Goal: Find specific page/section

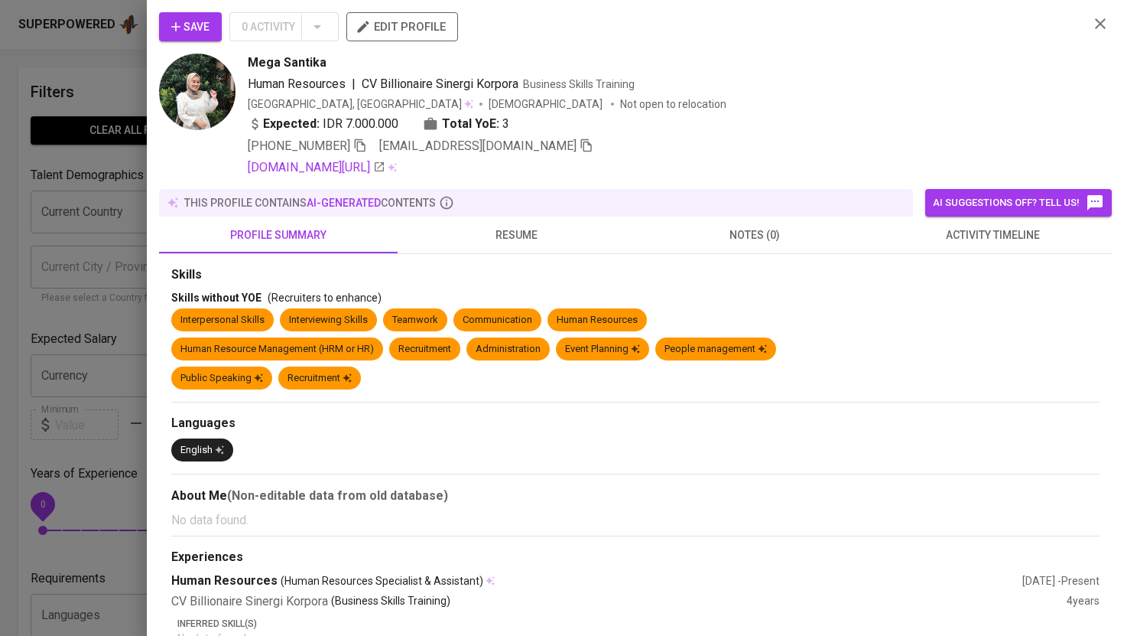
click at [122, 75] on div at bounding box center [562, 318] width 1124 height 636
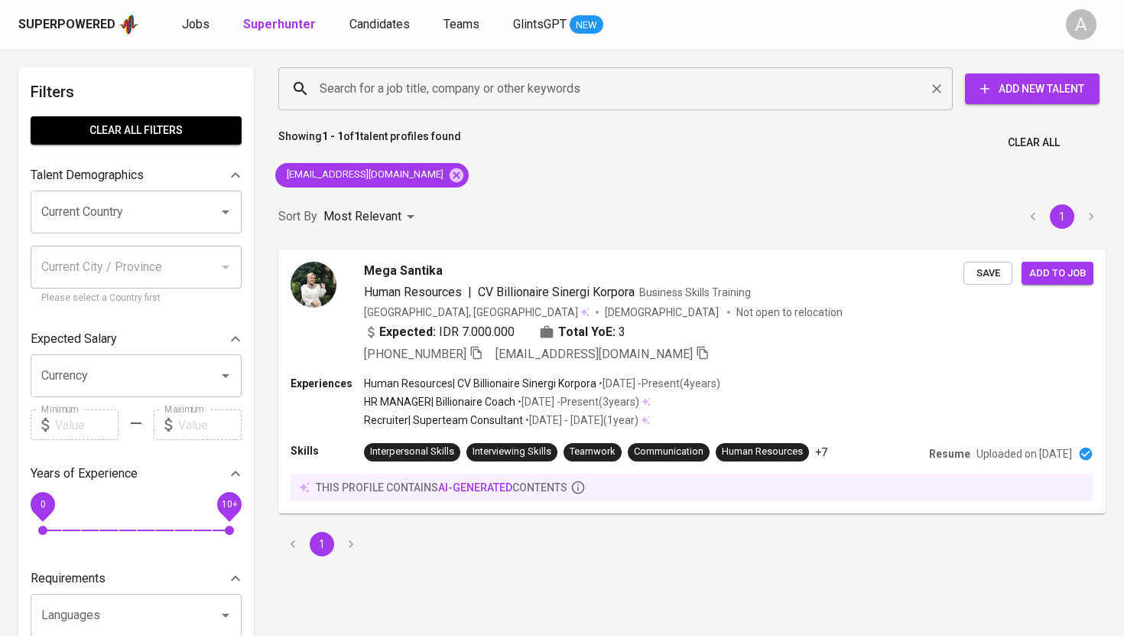
click at [358, 83] on input "Search for a job title, company or other keywords" at bounding box center [619, 88] width 607 height 29
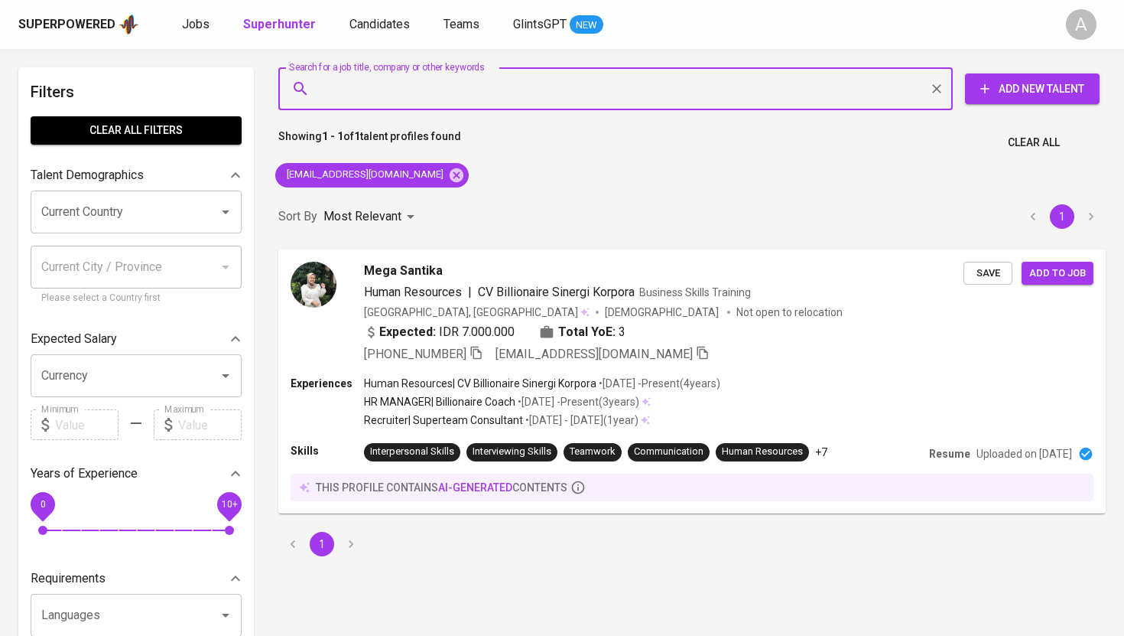
paste input "[PERSON_NAME][EMAIL_ADDRESS][DOMAIN_NAME]"
type input "[PERSON_NAME][EMAIL_ADDRESS][DOMAIN_NAME]"
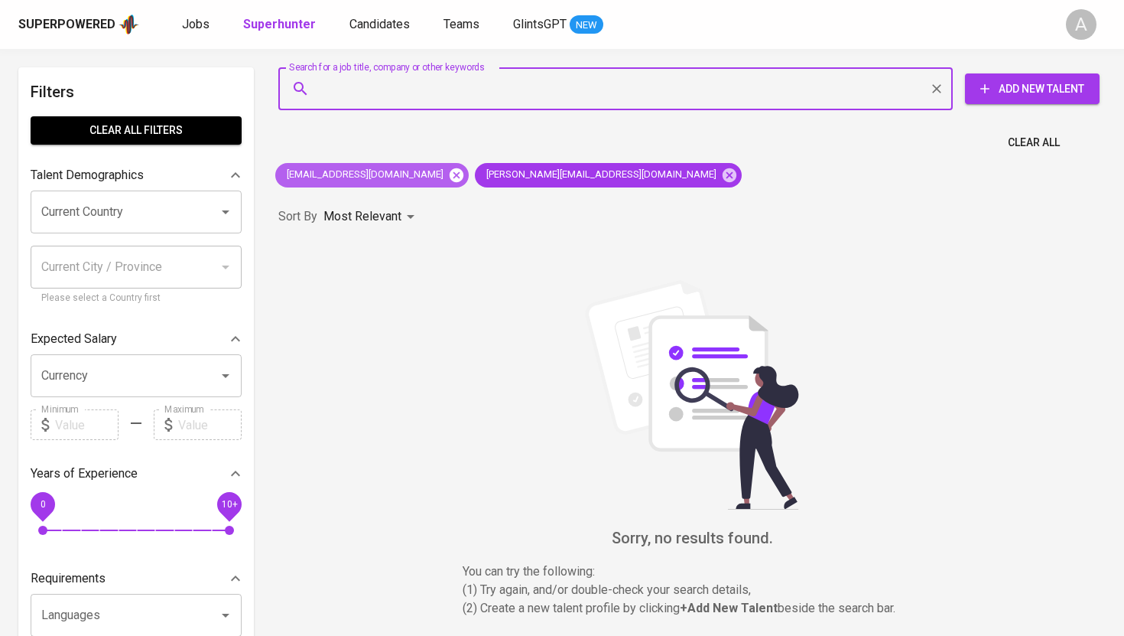
click at [450, 177] on icon at bounding box center [457, 175] width 14 height 14
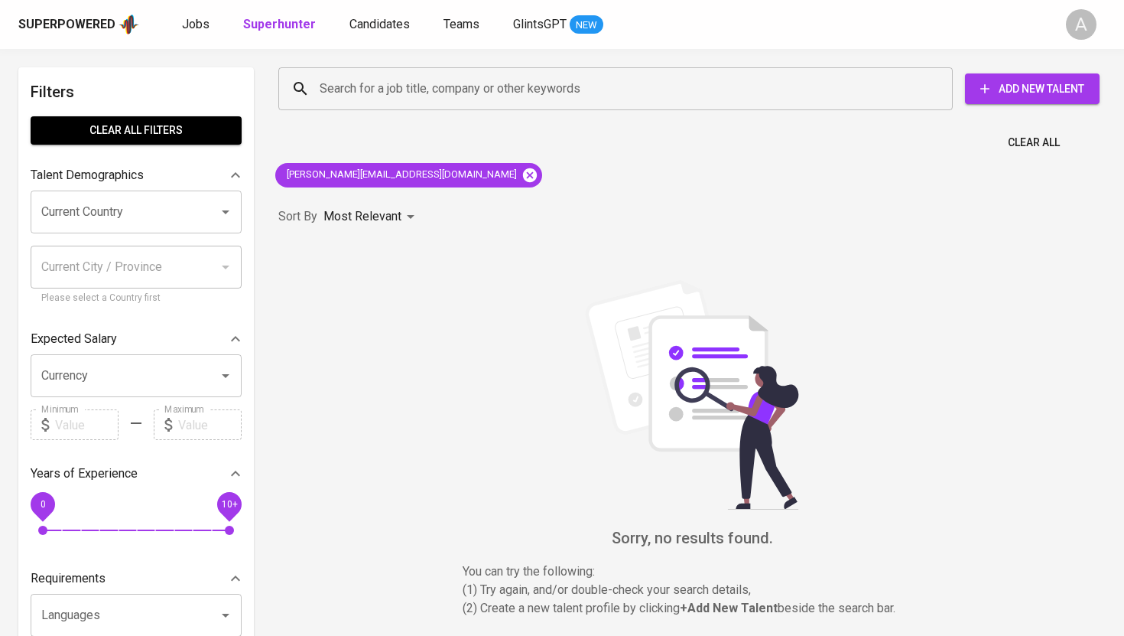
click at [523, 175] on icon at bounding box center [530, 175] width 14 height 14
